Goal: Task Accomplishment & Management: Use online tool/utility

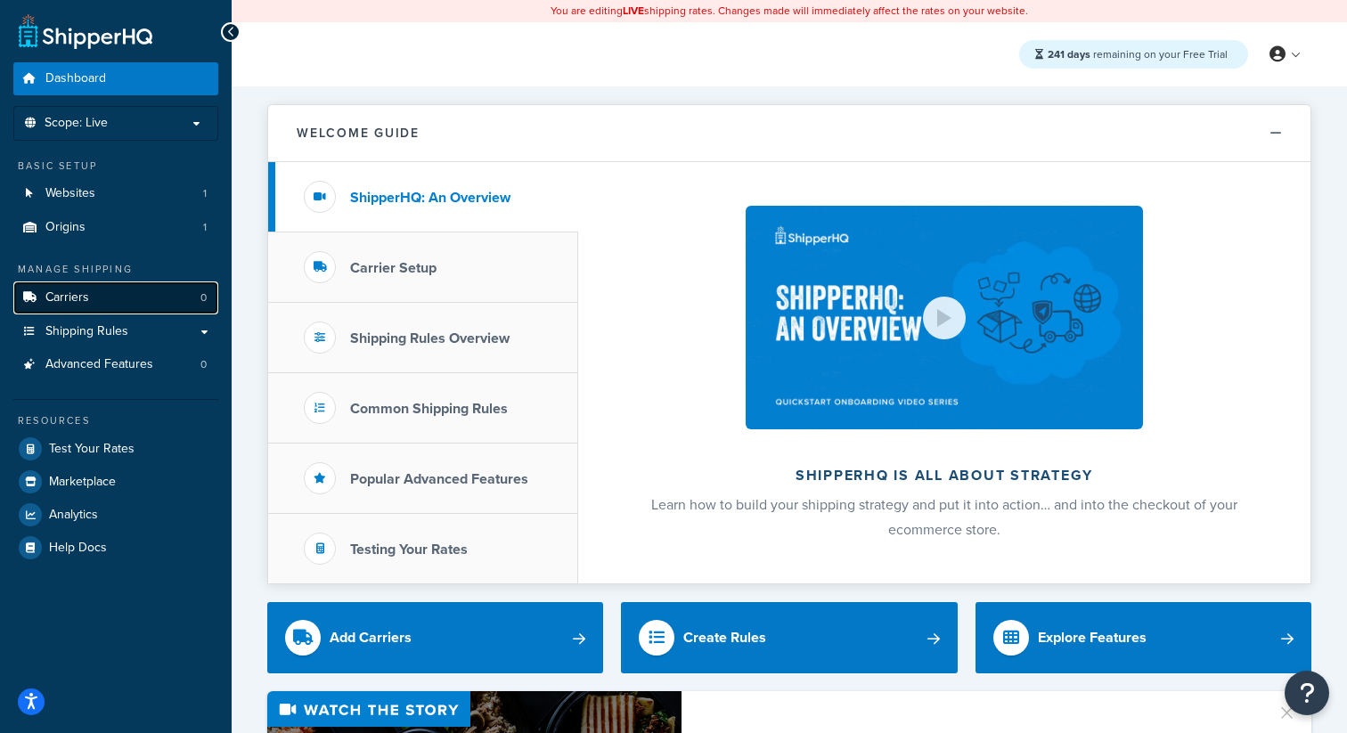
click at [130, 288] on link "Carriers 0" at bounding box center [115, 297] width 205 height 33
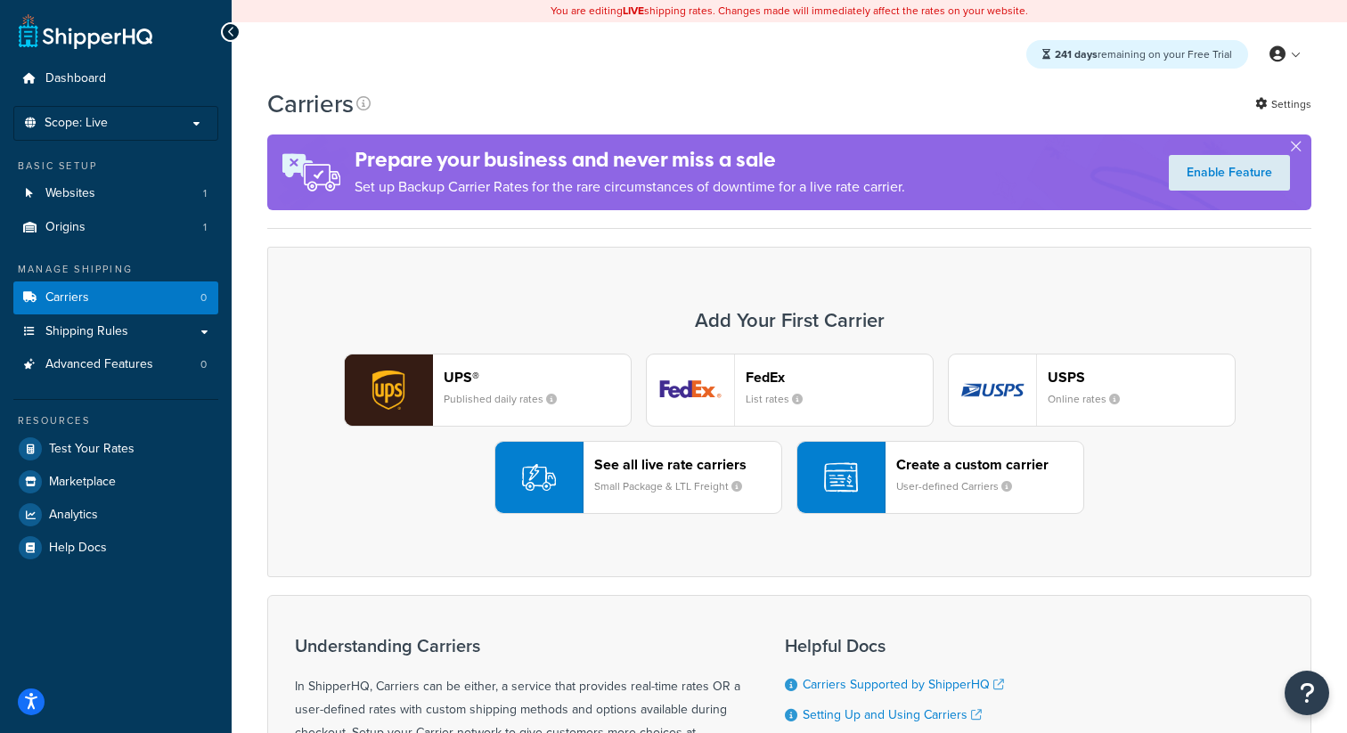
click at [703, 485] on small "Small Package & LTL Freight" at bounding box center [675, 486] width 162 height 16
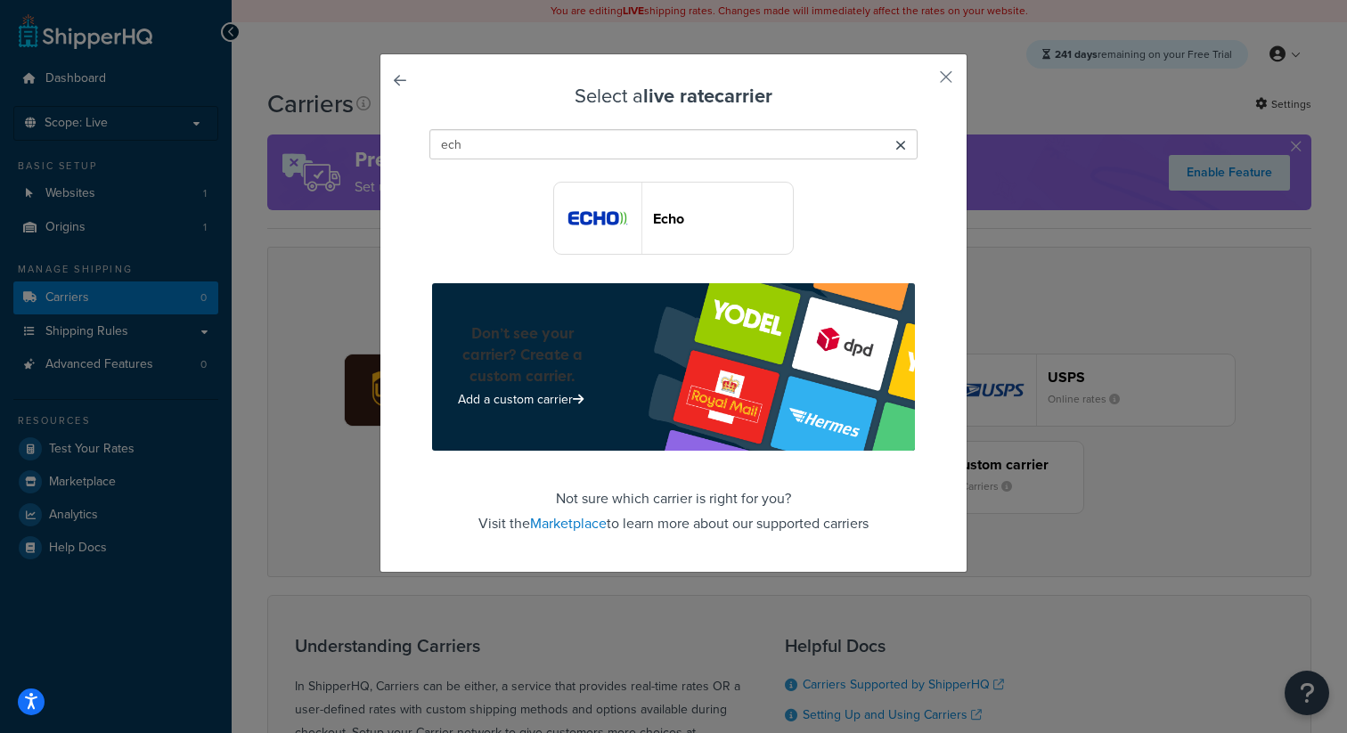
type input "ech"
click at [668, 243] on button "Echo" at bounding box center [673, 218] width 240 height 73
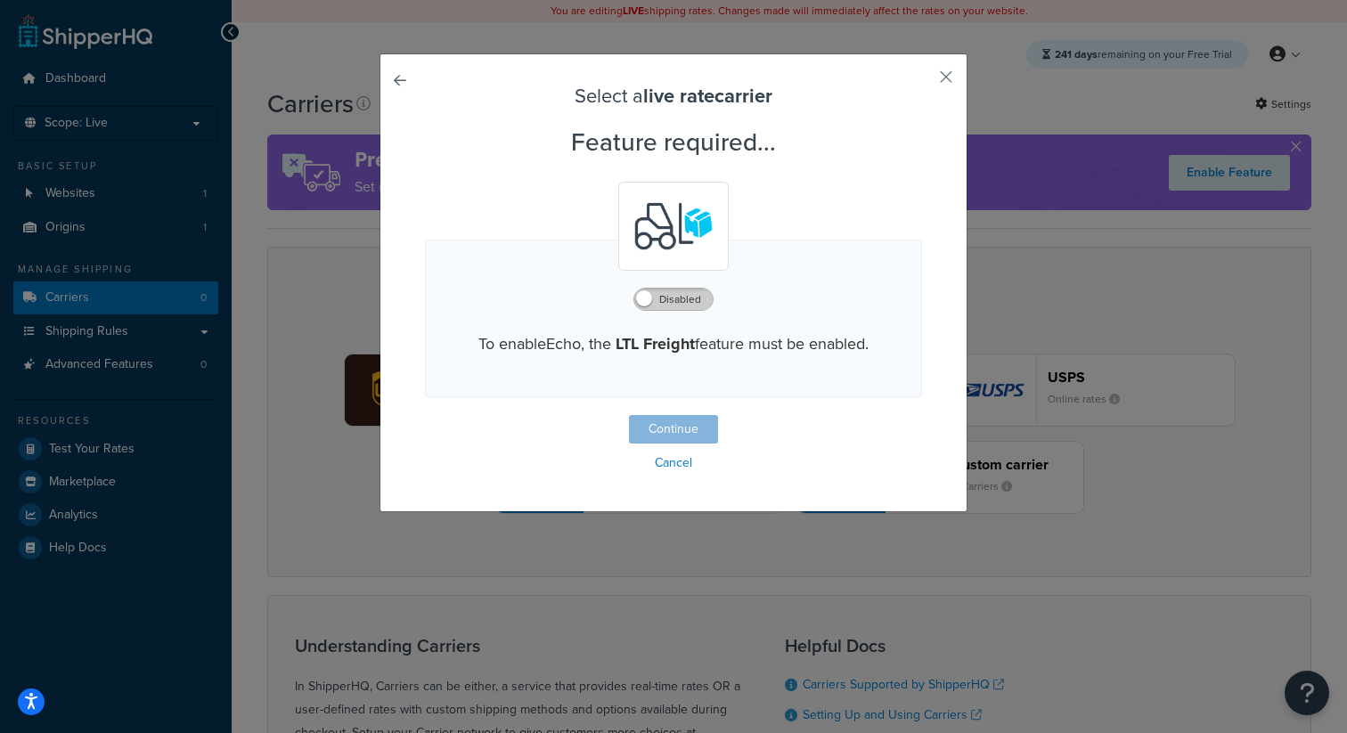
click at [661, 301] on label "Disabled" at bounding box center [673, 299] width 78 height 21
click at [674, 427] on button "Continue" at bounding box center [673, 429] width 89 height 28
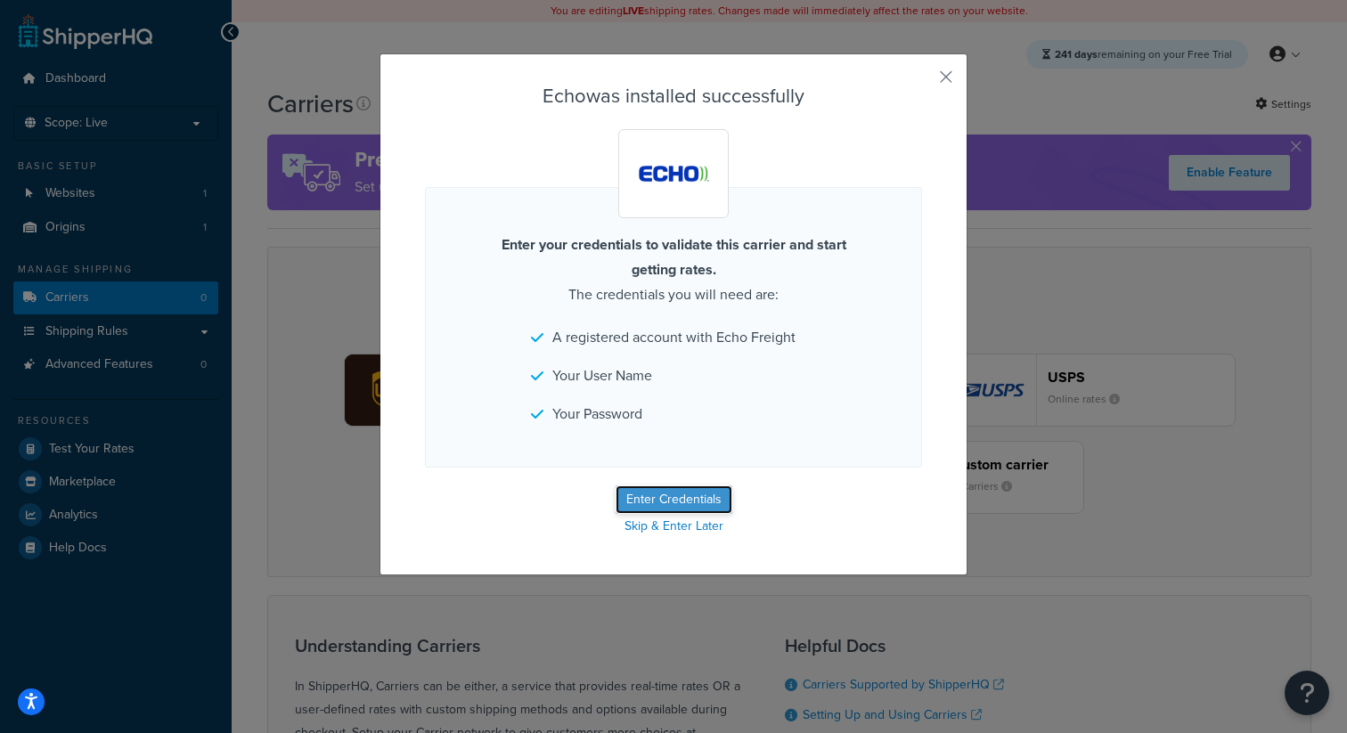
click at [670, 493] on button "Enter Credentials" at bounding box center [673, 499] width 117 height 28
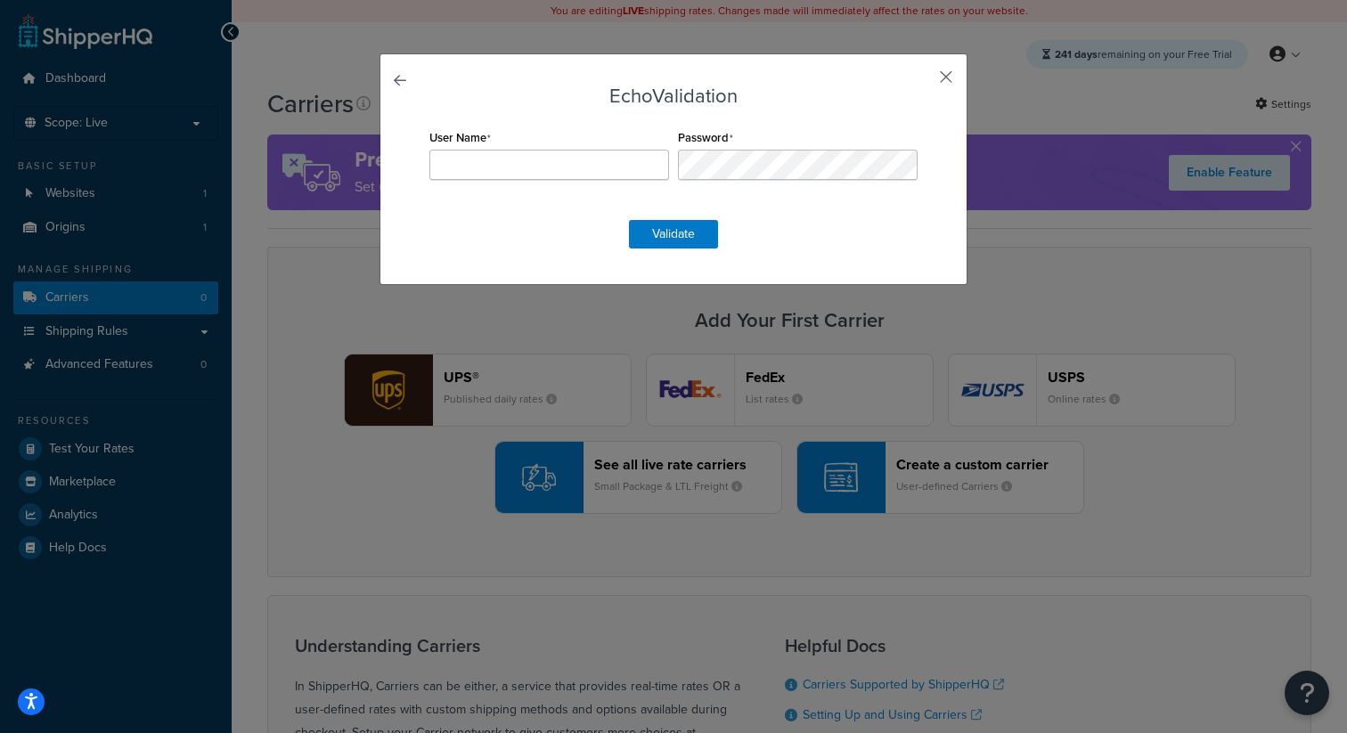
click at [922, 81] on button "button" at bounding box center [919, 83] width 4 height 4
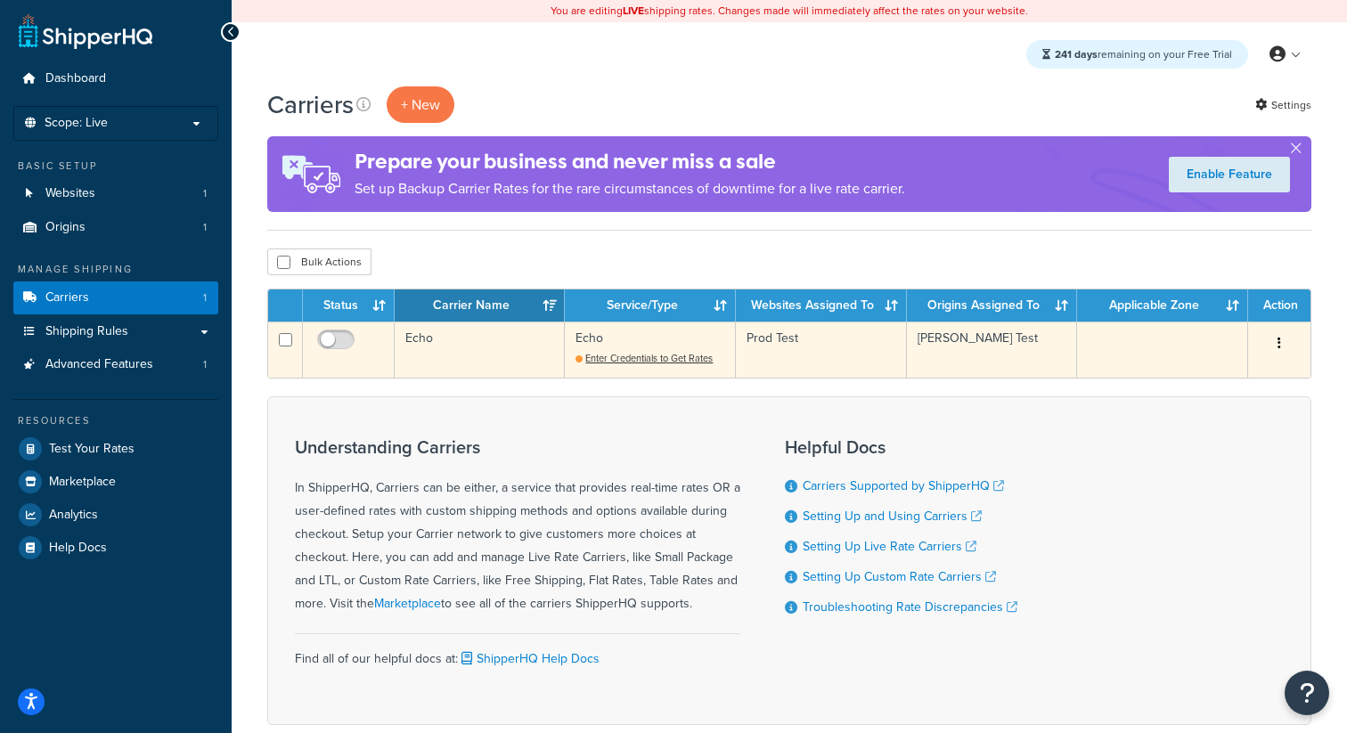
click at [476, 350] on td "Echo" at bounding box center [480, 349] width 170 height 56
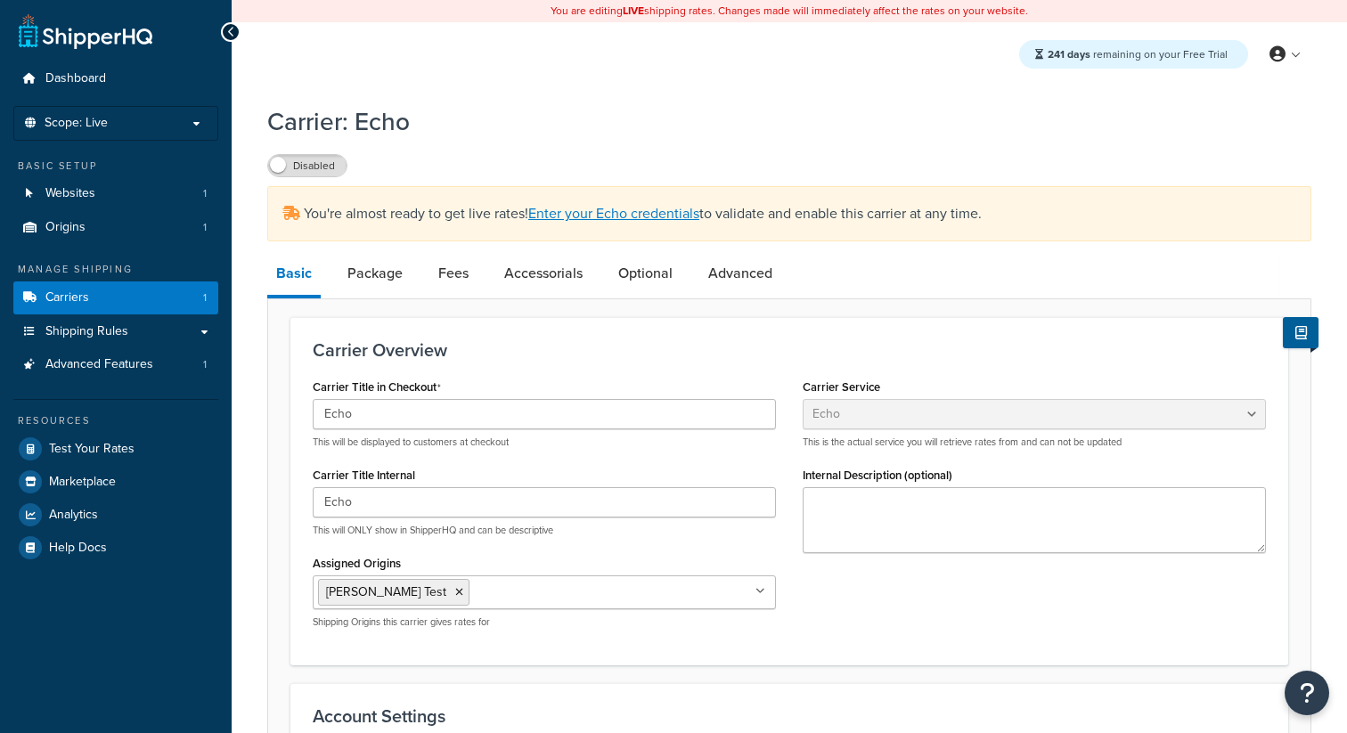
select select "echoFreight"
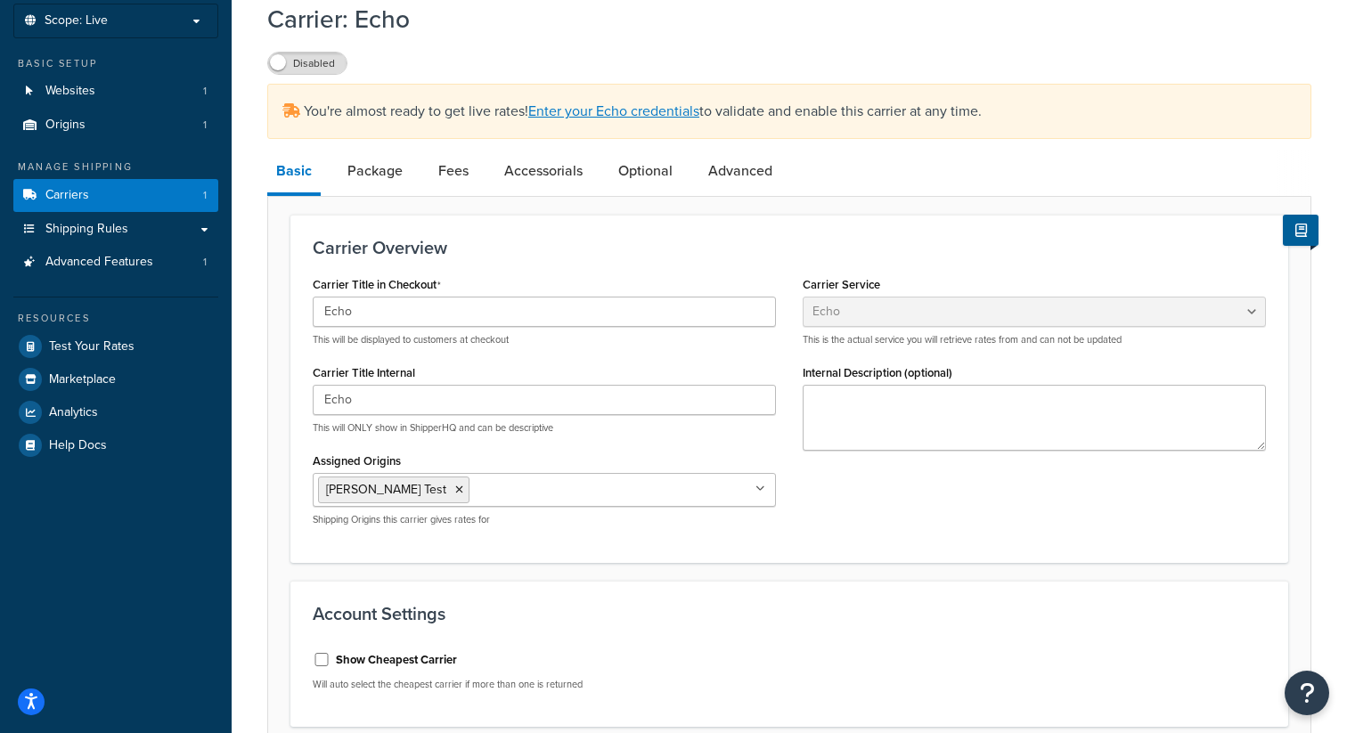
scroll to position [667, 0]
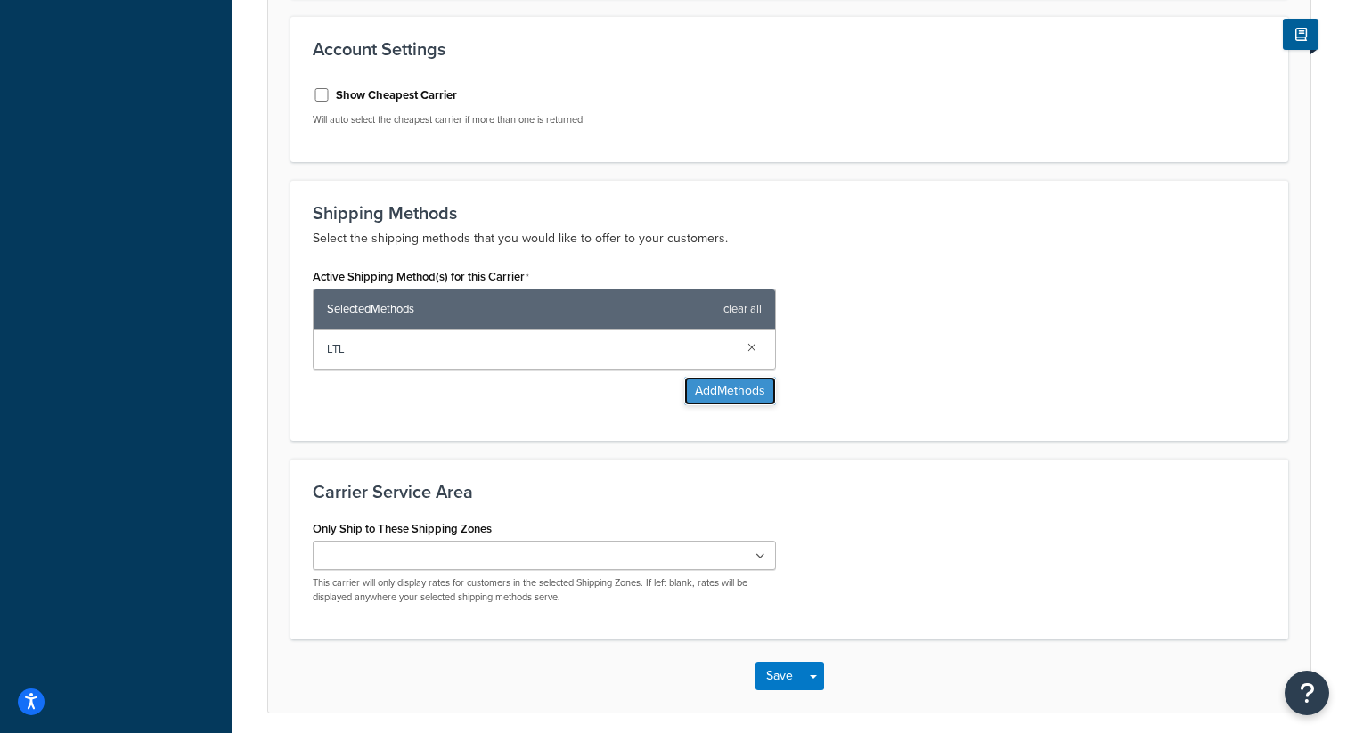
click at [704, 395] on button "Add Methods" at bounding box center [730, 391] width 92 height 28
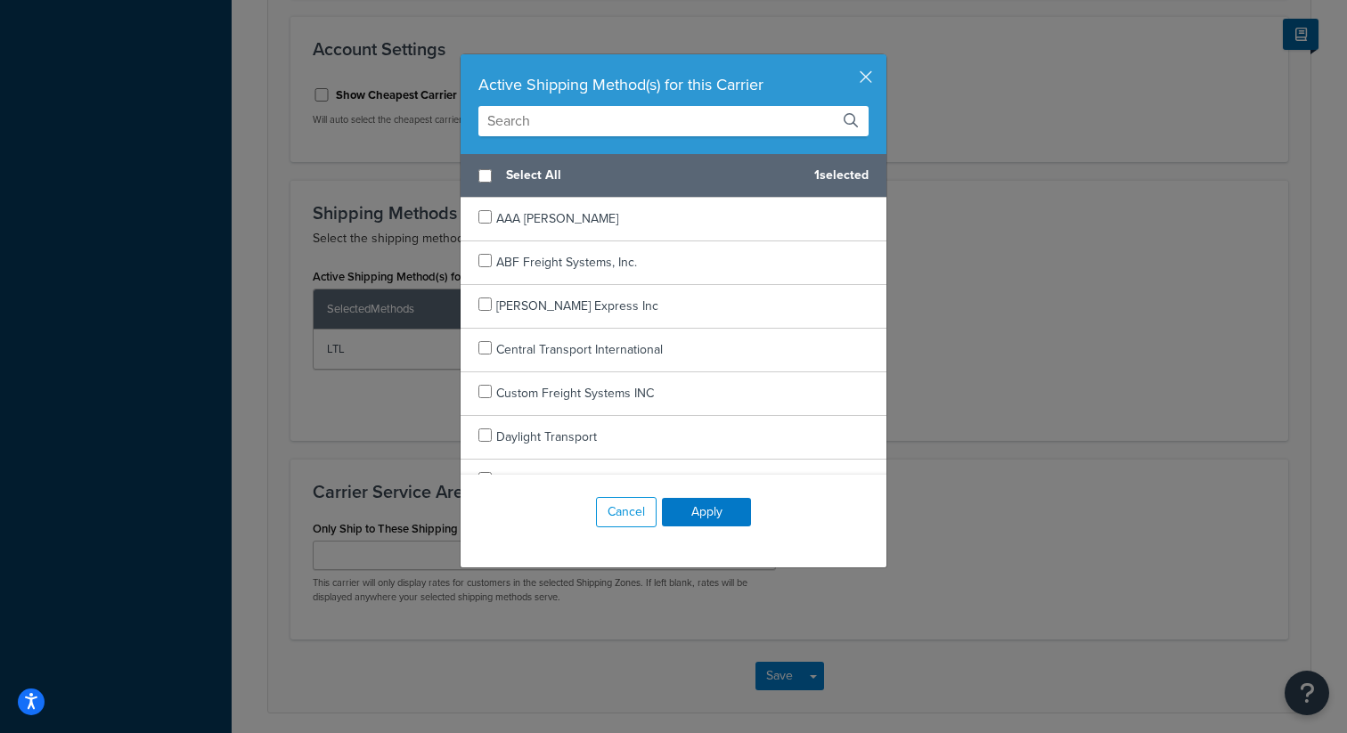
click at [567, 125] on input "text" at bounding box center [673, 121] width 390 height 30
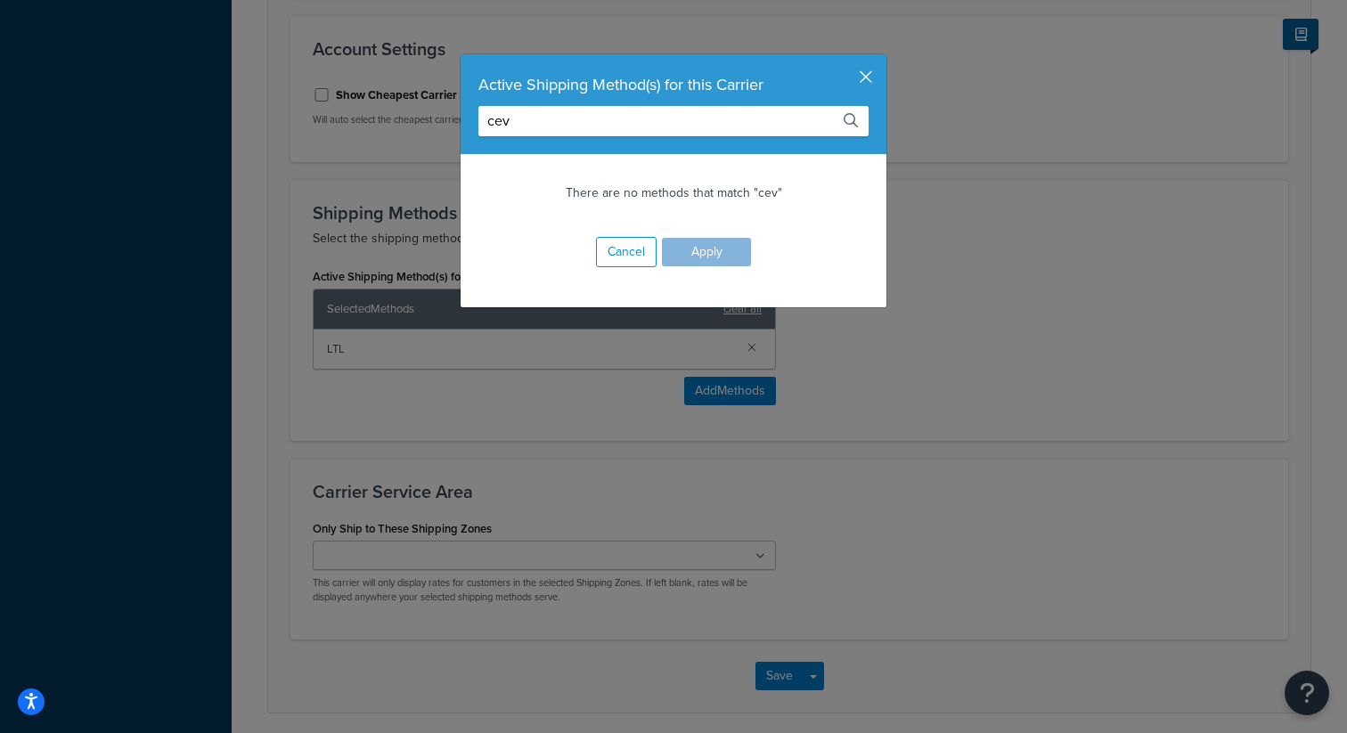
type input "cev"
click at [882, 59] on button "button" at bounding box center [884, 56] width 4 height 4
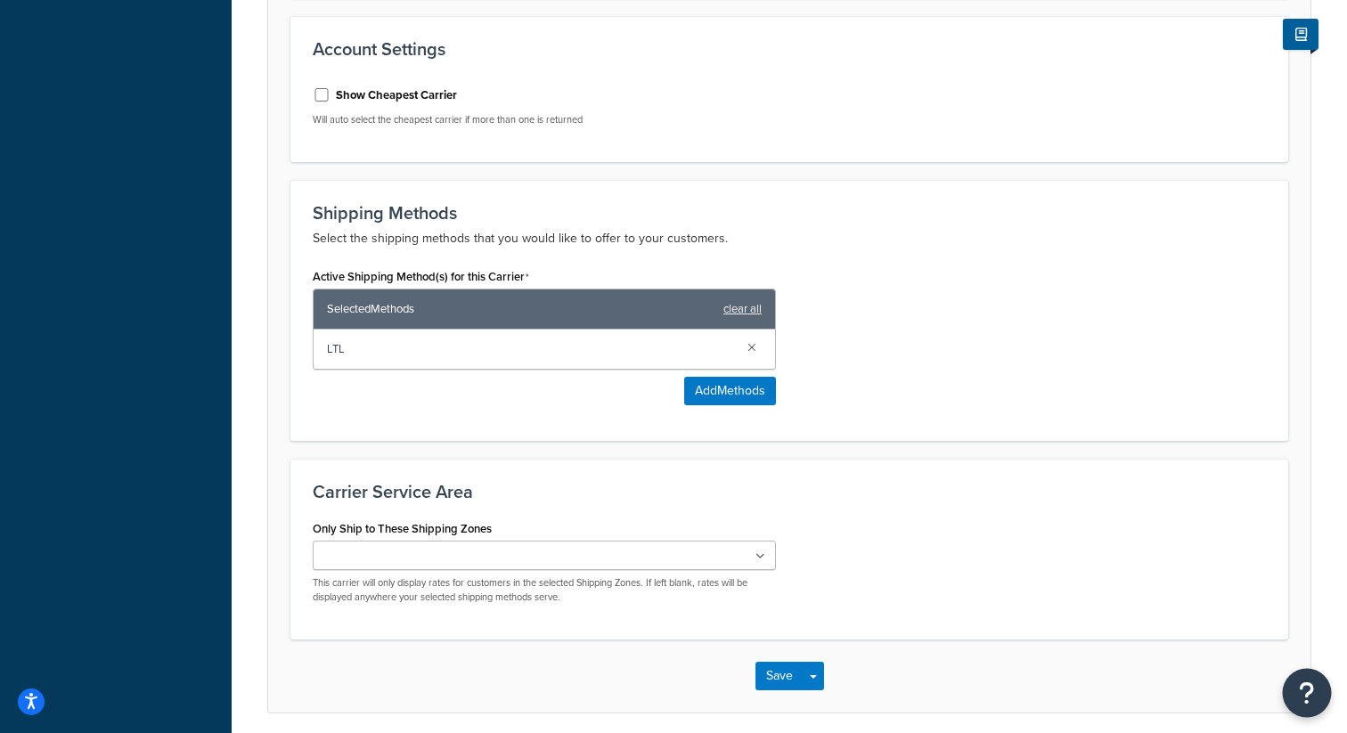
click at [1300, 701] on icon "Open Resource Center" at bounding box center [1306, 692] width 17 height 25
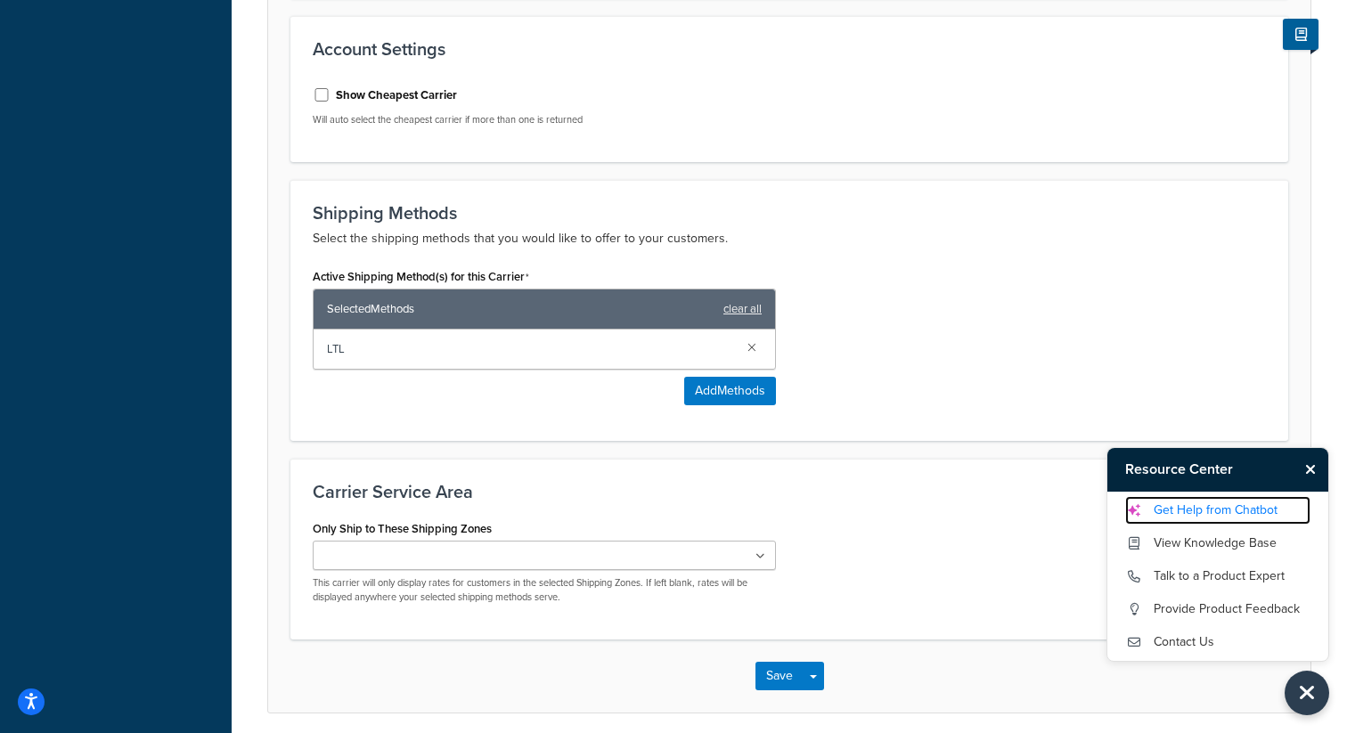
click at [1185, 508] on link "Get Help from Chatbot" at bounding box center [1217, 510] width 185 height 28
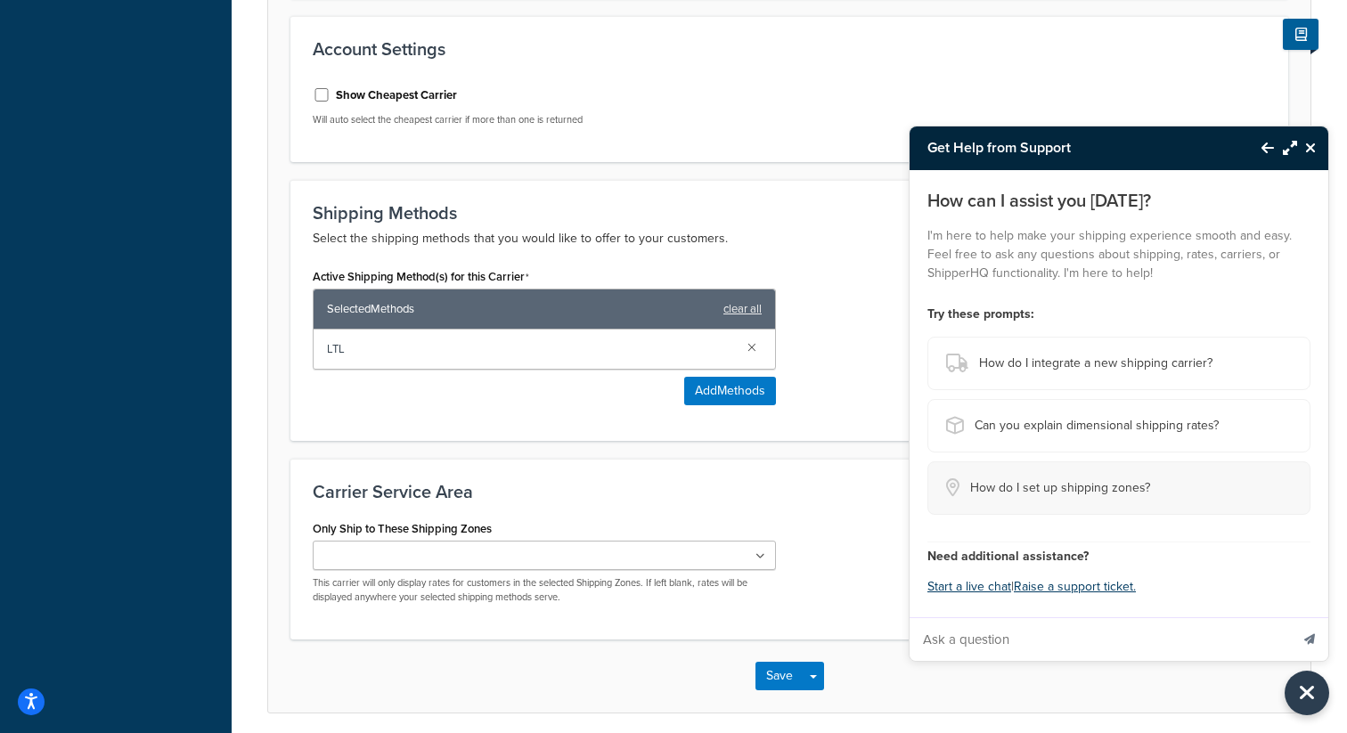
click at [1070, 509] on button "How do I set up shipping zones?" at bounding box center [1118, 487] width 383 height 53
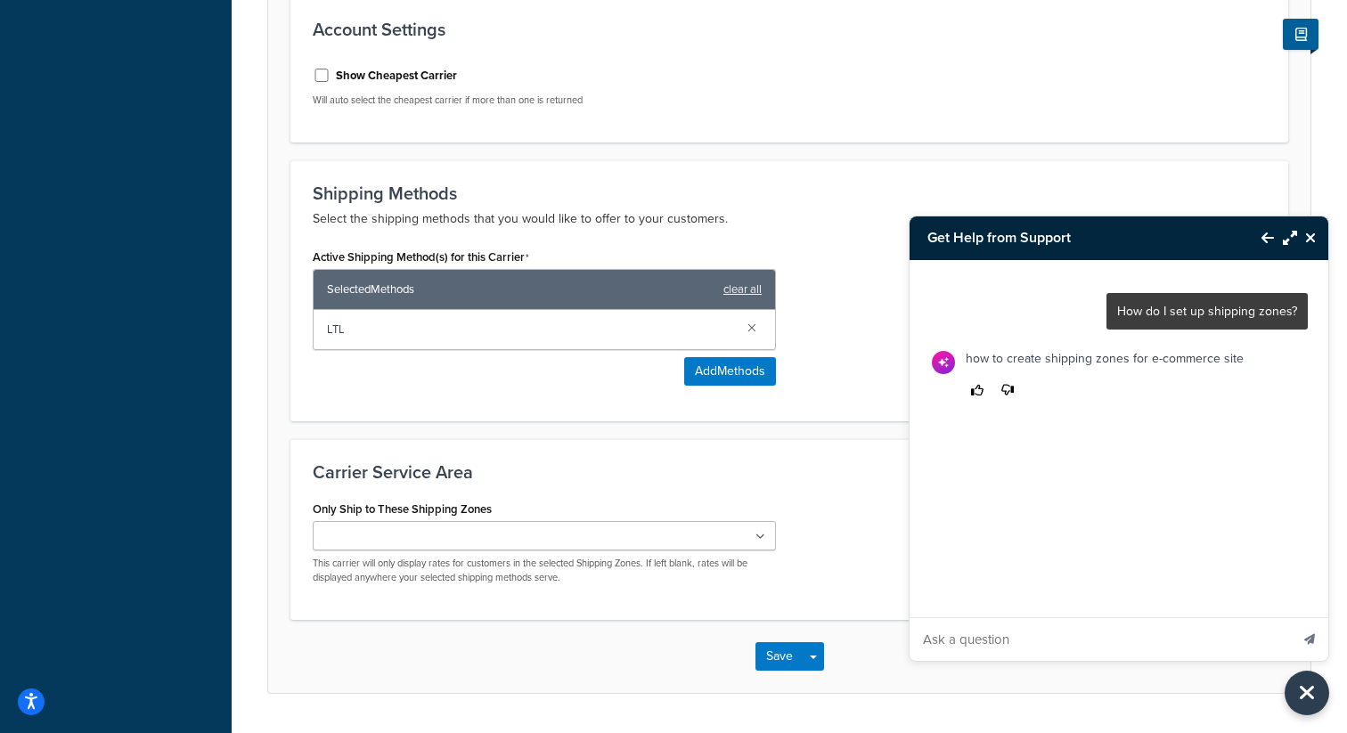
scroll to position [673, 0]
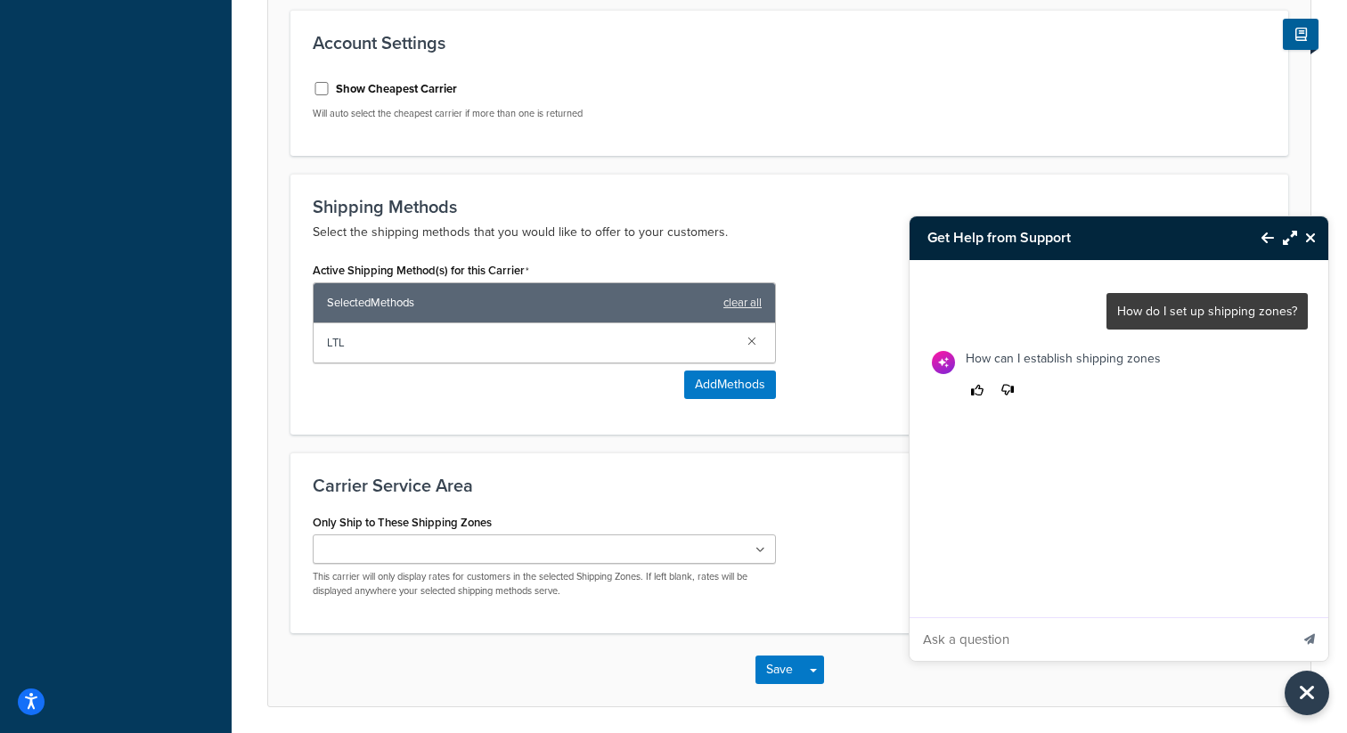
click at [976, 643] on input "Ask a question" at bounding box center [1098, 639] width 379 height 43
type input "can i talk to a pperson"
click at [1290, 617] on button "Send message" at bounding box center [1308, 639] width 37 height 44
click at [1076, 497] on div at bounding box center [1120, 489] width 376 height 43
